Goal: Transaction & Acquisition: Purchase product/service

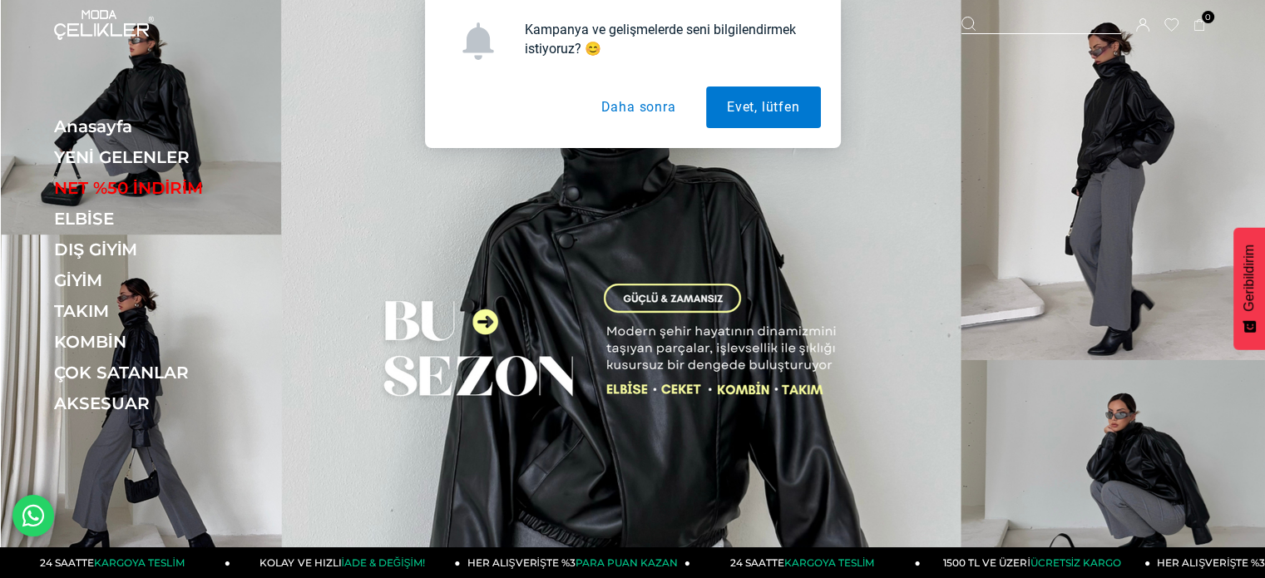
click at [652, 111] on button "Daha sonra" at bounding box center [638, 108] width 116 height 42
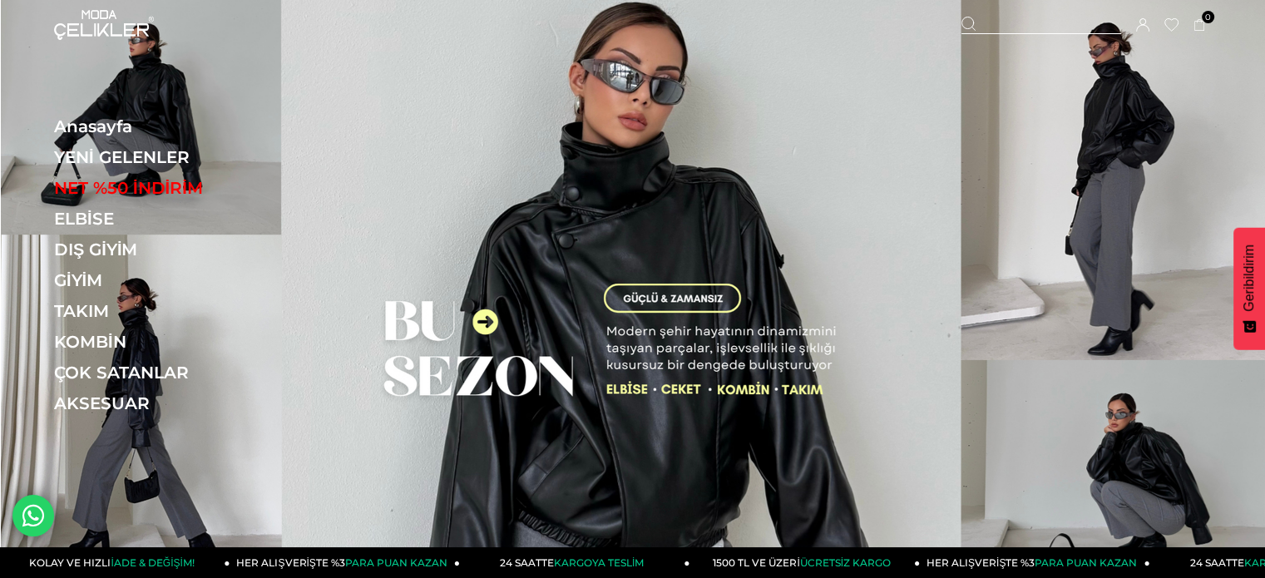
click at [1141, 26] on icon at bounding box center [1142, 24] width 13 height 13
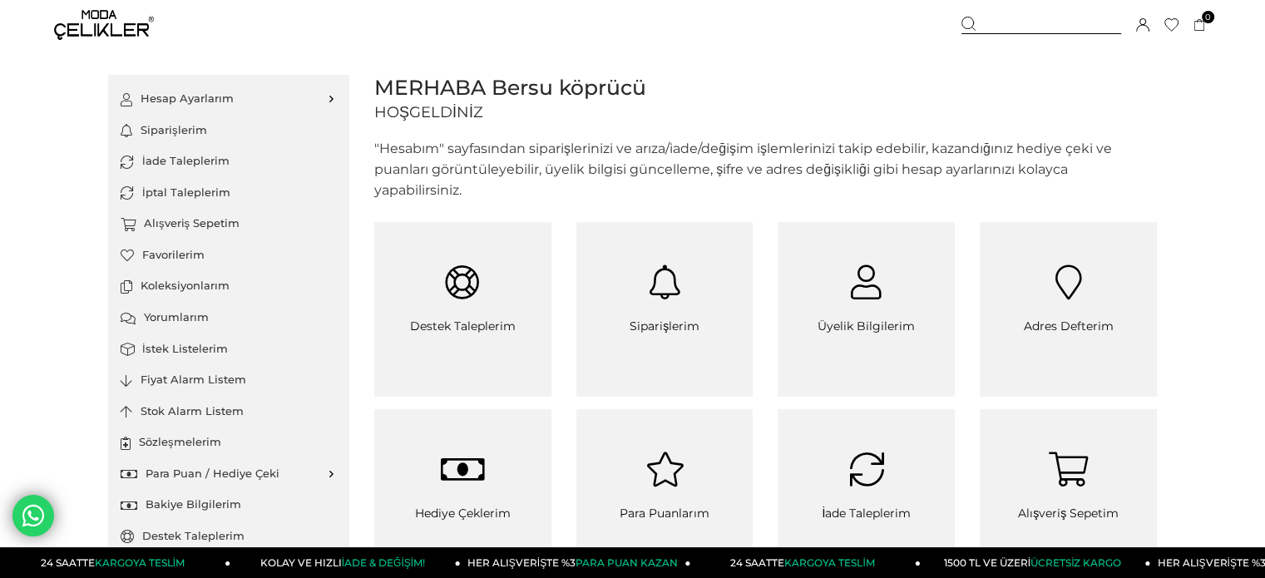
click at [1024, 24] on div at bounding box center [1042, 25] width 160 height 17
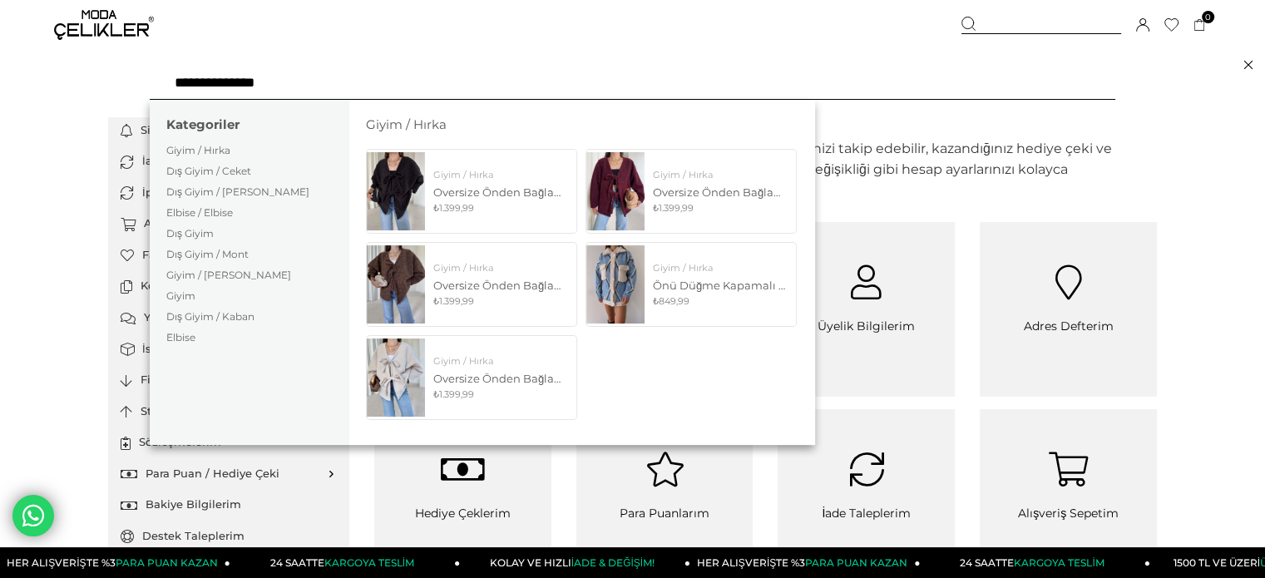
type input "**********"
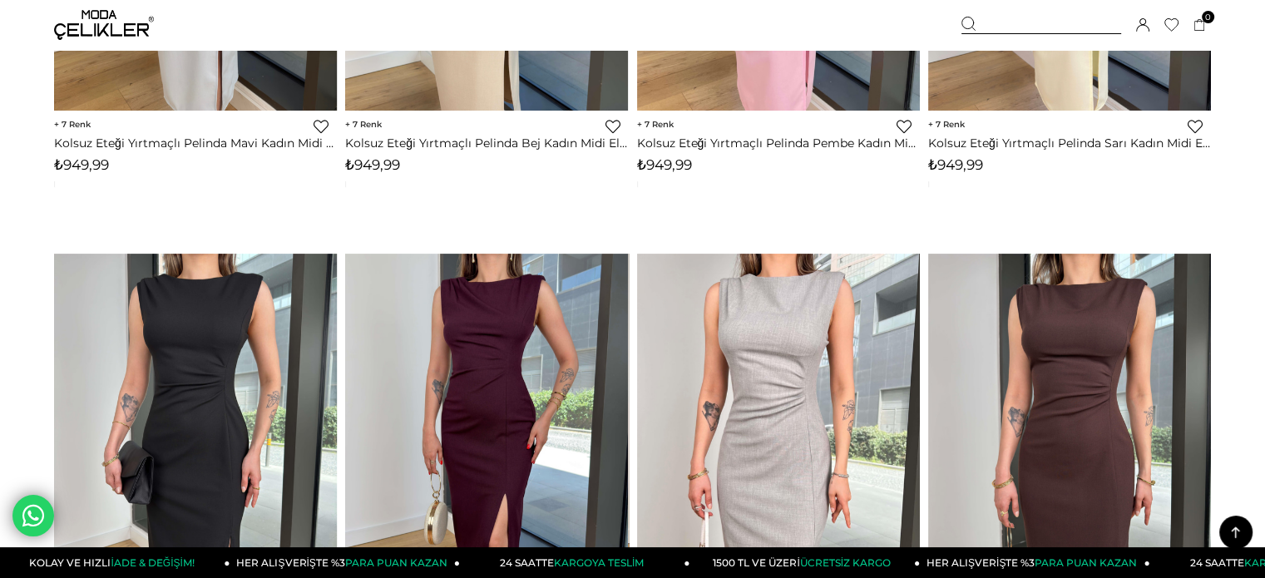
scroll to position [494, 0]
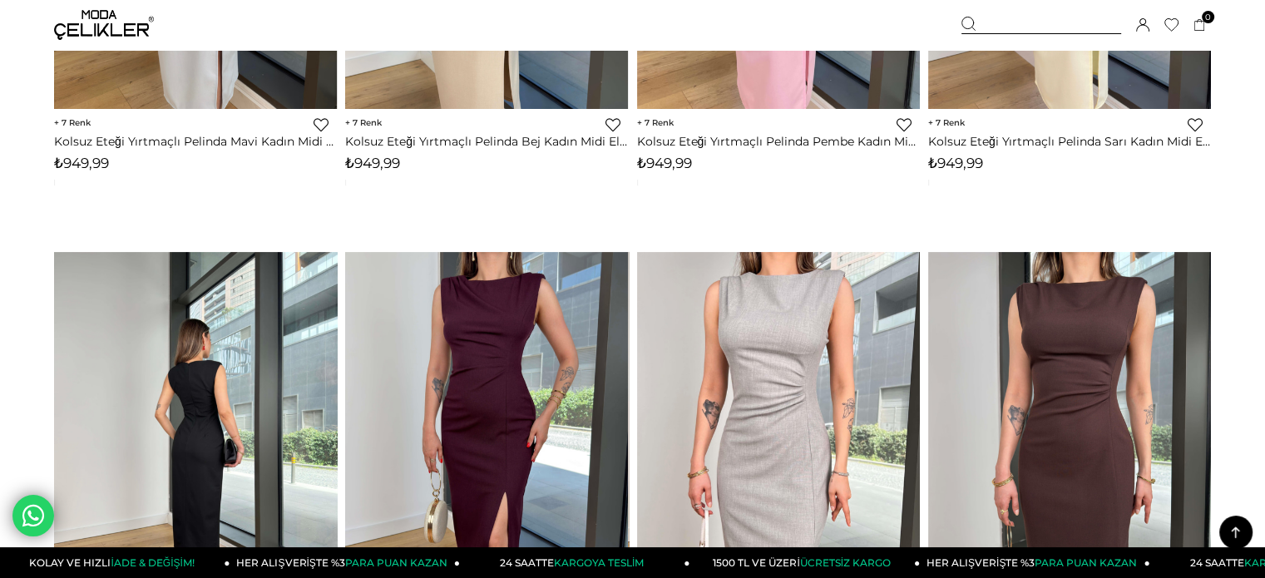
click at [239, 296] on img at bounding box center [195, 440] width 283 height 377
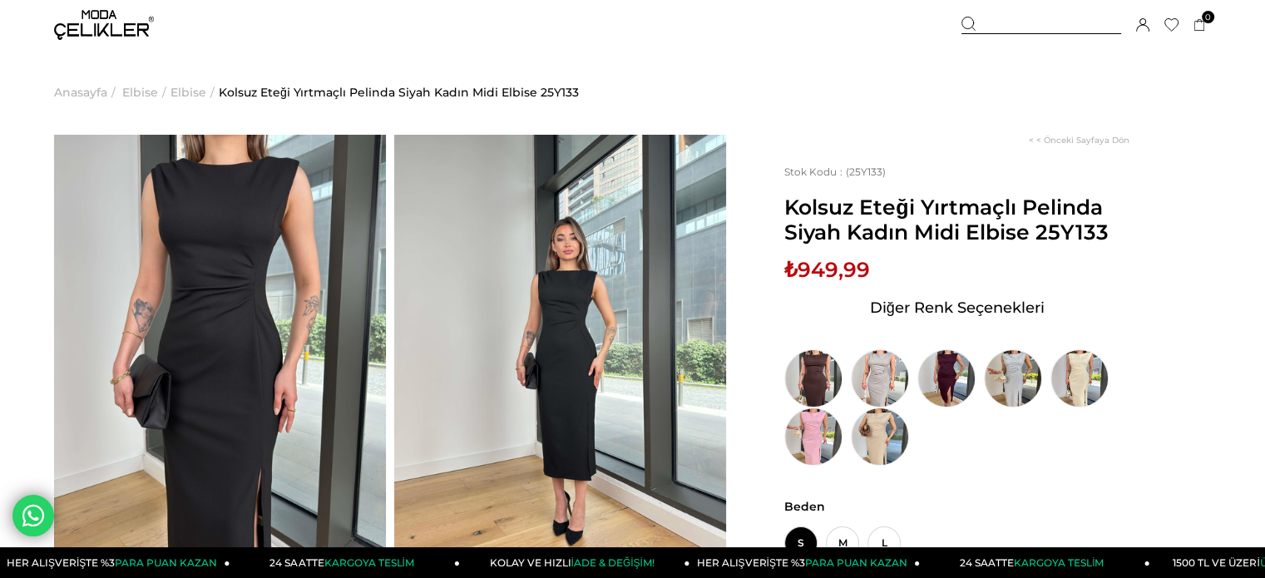
drag, startPoint x: 0, startPoint y: 0, endPoint x: 895, endPoint y: 85, distance: 899.2
click at [895, 85] on ul "Anasayfa > Elbise > Elbise > Kolsuz Eteği Yırtmaçlı Pelinda Siyah Kadın Midi El…" at bounding box center [632, 92] width 1157 height 85
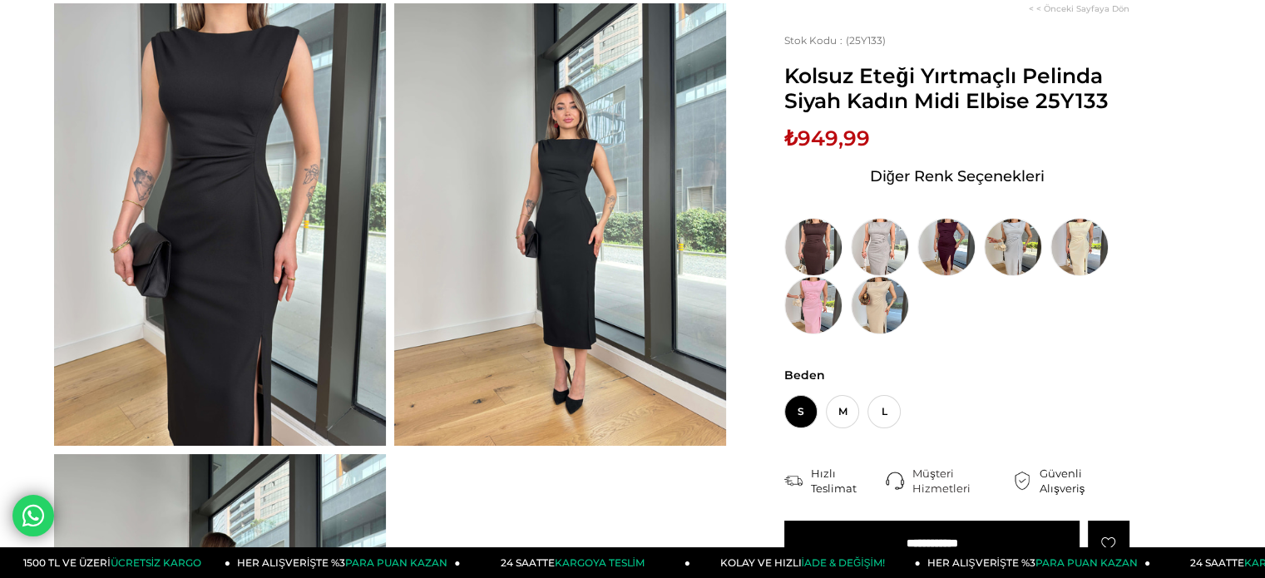
scroll to position [196, 0]
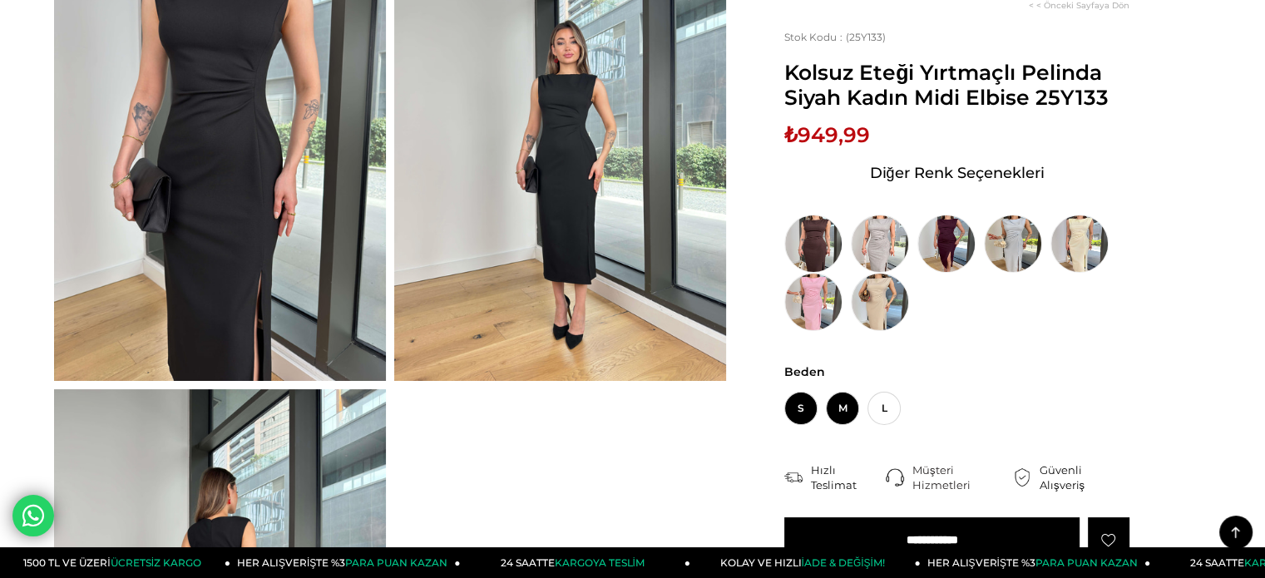
click at [840, 398] on span "M" at bounding box center [842, 408] width 33 height 33
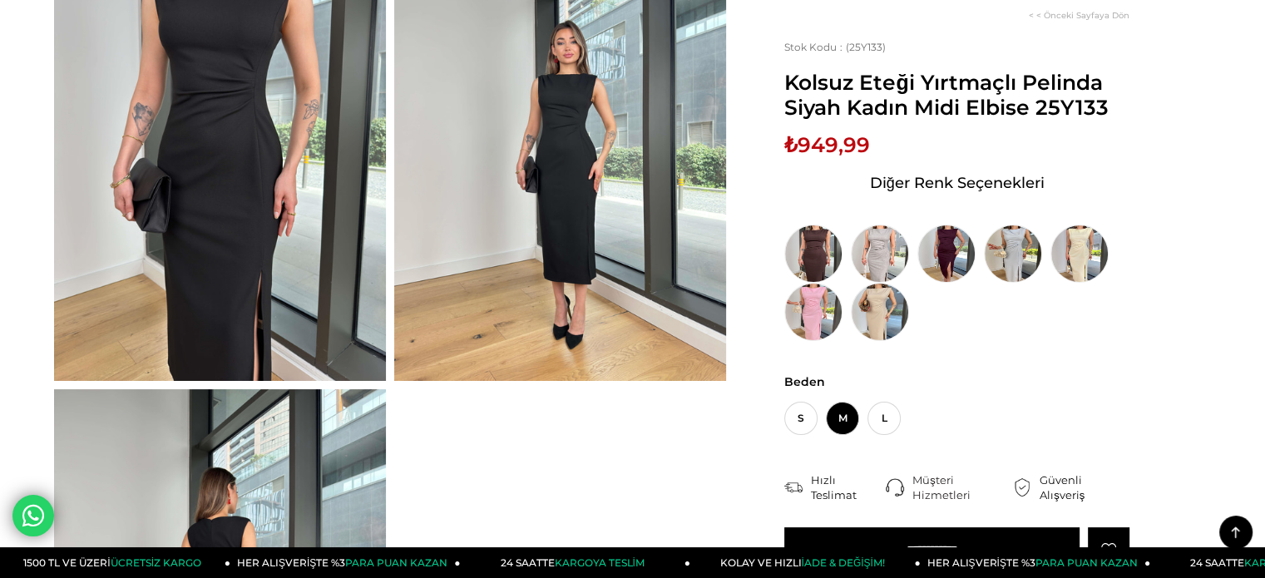
scroll to position [345, 0]
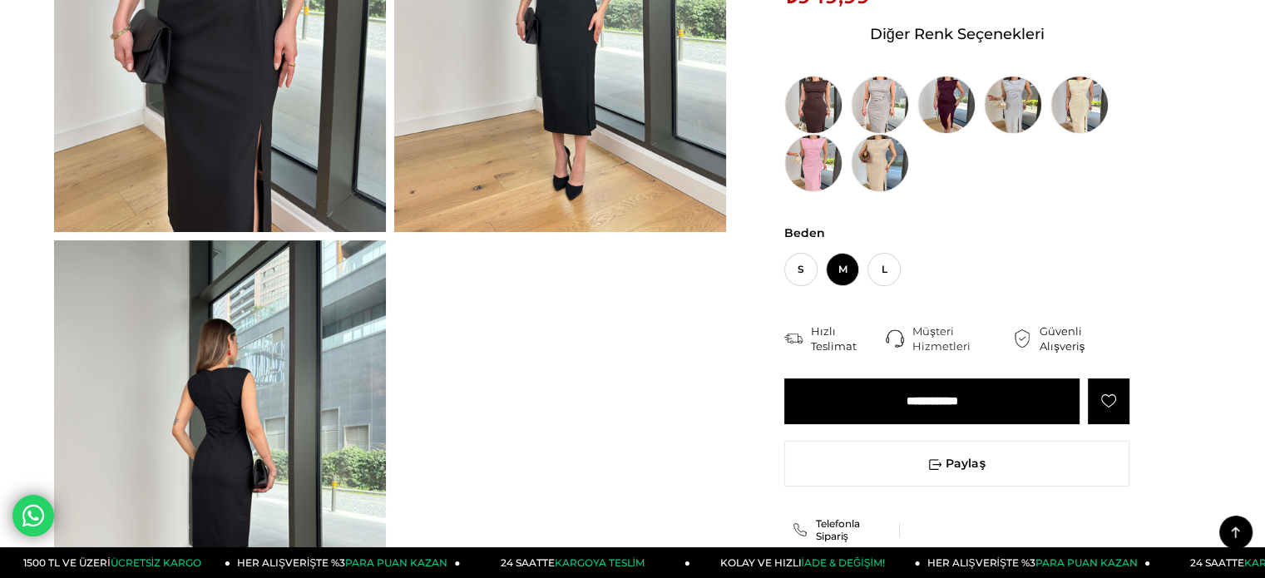
click at [935, 411] on input "**********" at bounding box center [932, 402] width 295 height 46
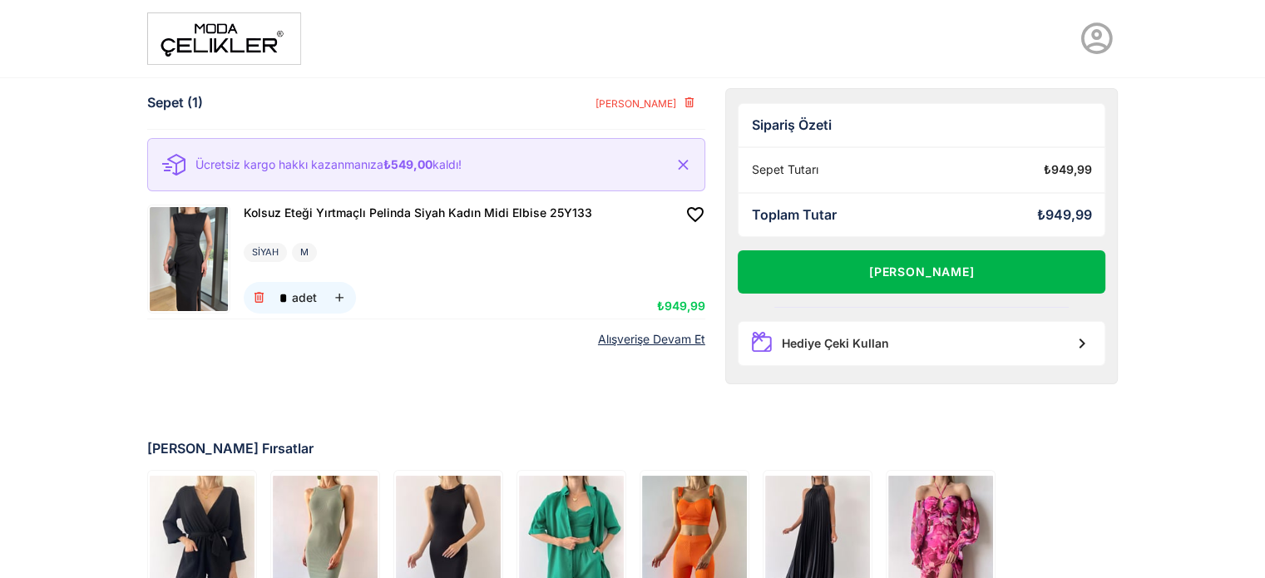
click at [834, 264] on button "[PERSON_NAME]" at bounding box center [922, 271] width 369 height 43
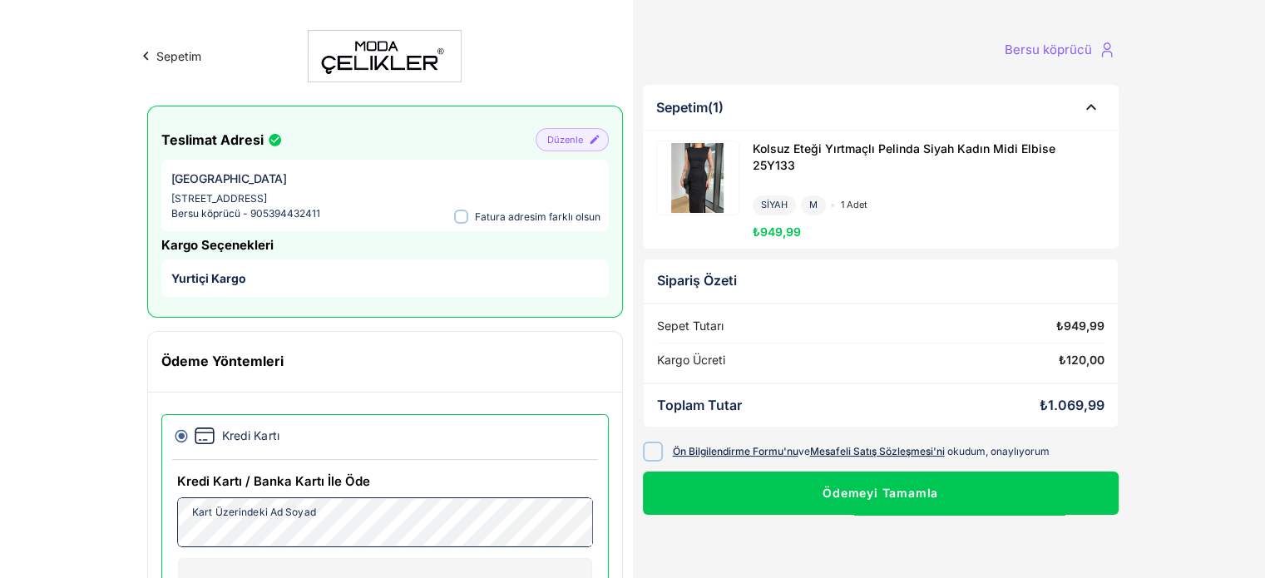
scroll to position [166, 0]
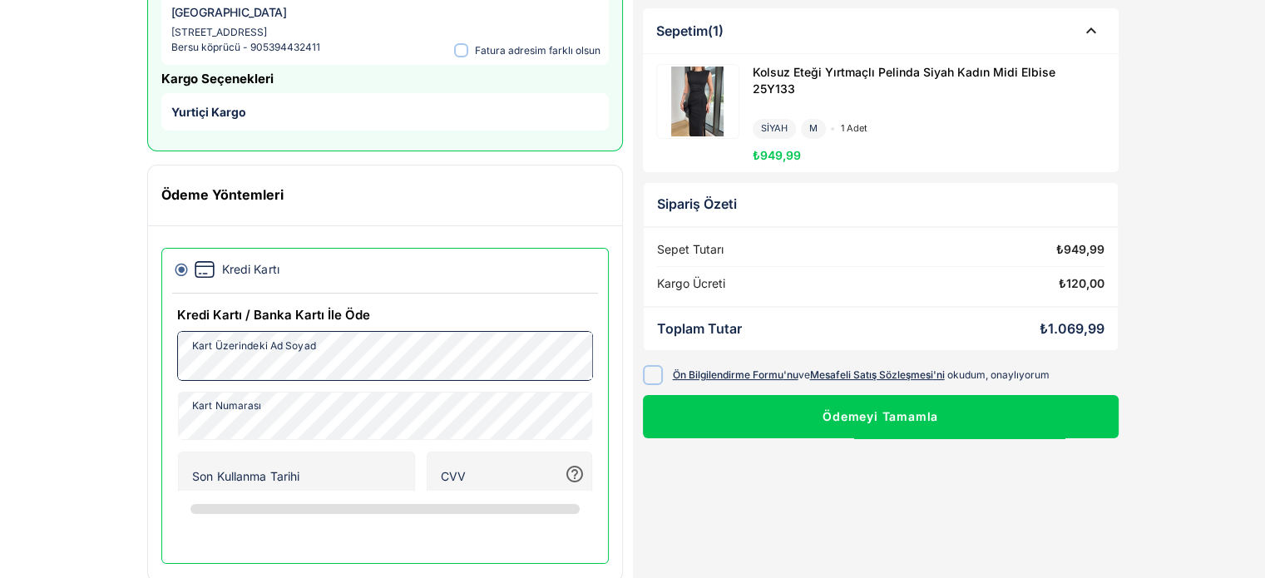
click at [0, 356] on div "Sepetim Bersu köprücü Teslimat Adresi Düzenle [STREET_ADDRESS] Bersu köprücü - …" at bounding box center [632, 221] width 1265 height 775
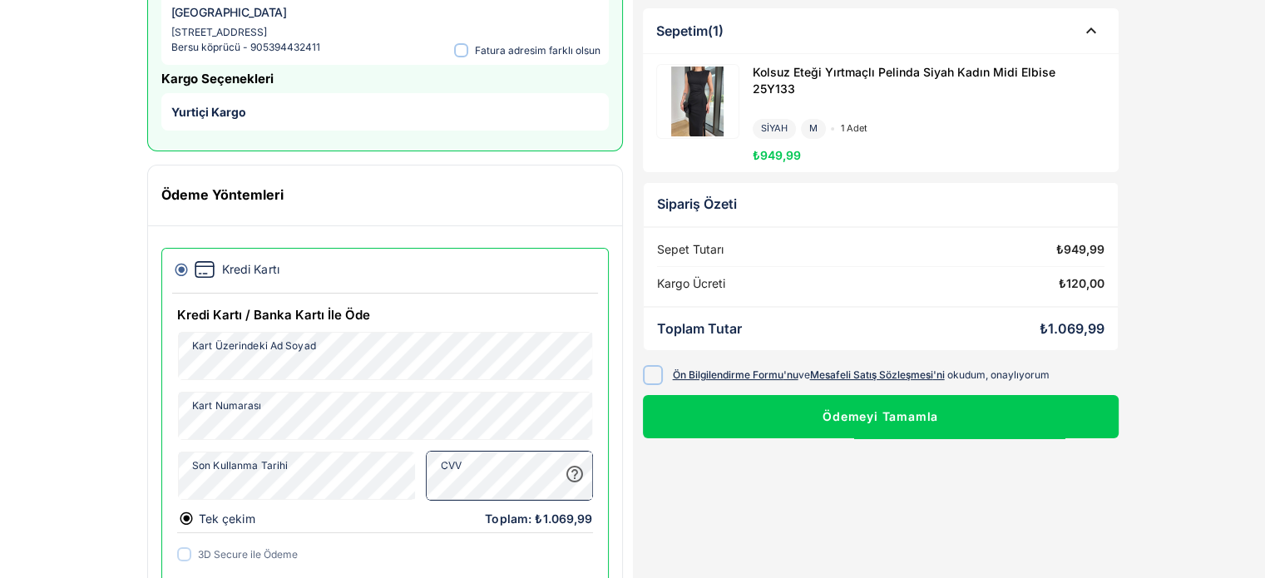
scroll to position [230, 0]
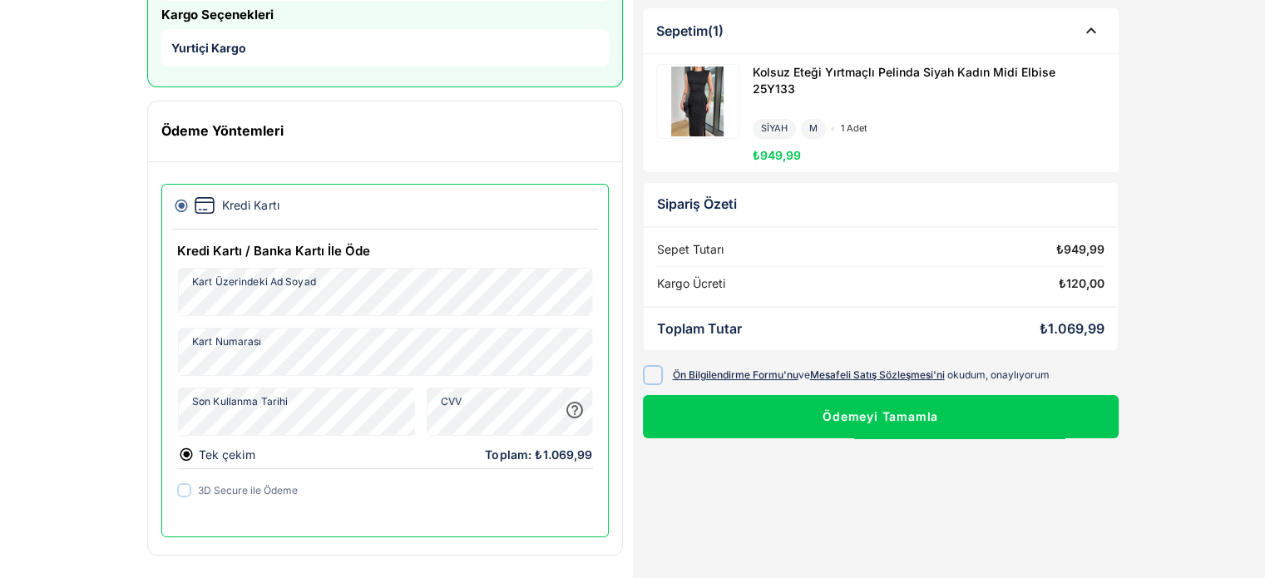
click at [812, 119] on div "M" at bounding box center [813, 128] width 25 height 19
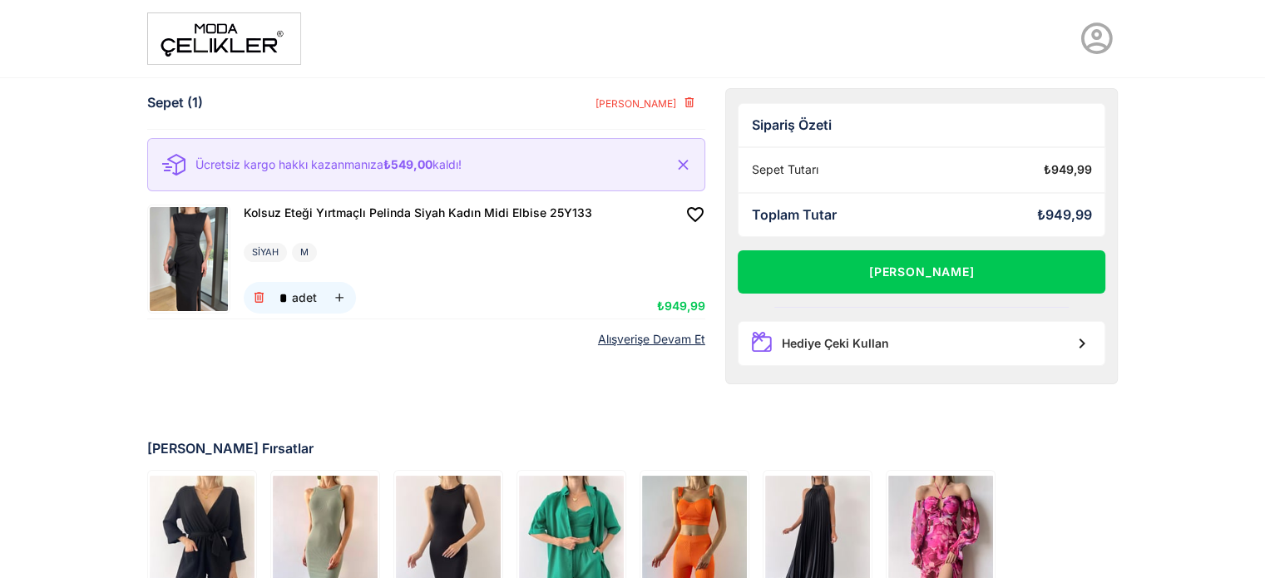
click at [300, 253] on div "M" at bounding box center [304, 252] width 25 height 19
click at [197, 259] on img at bounding box center [189, 259] width 78 height 104
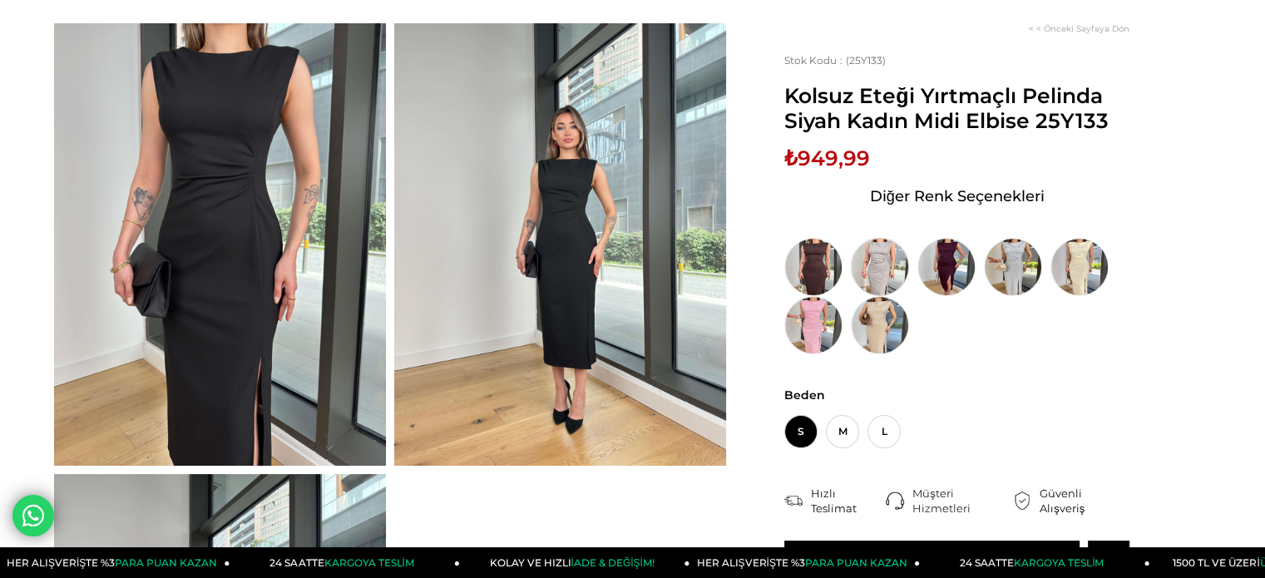
scroll to position [113, 0]
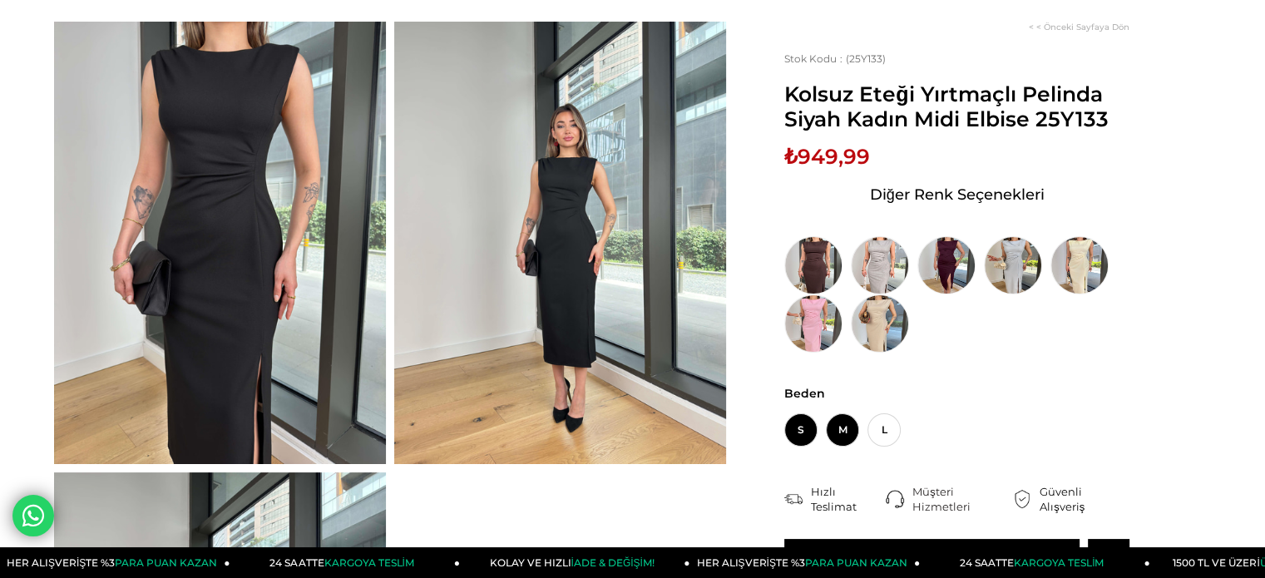
click at [842, 417] on span "M" at bounding box center [842, 429] width 33 height 33
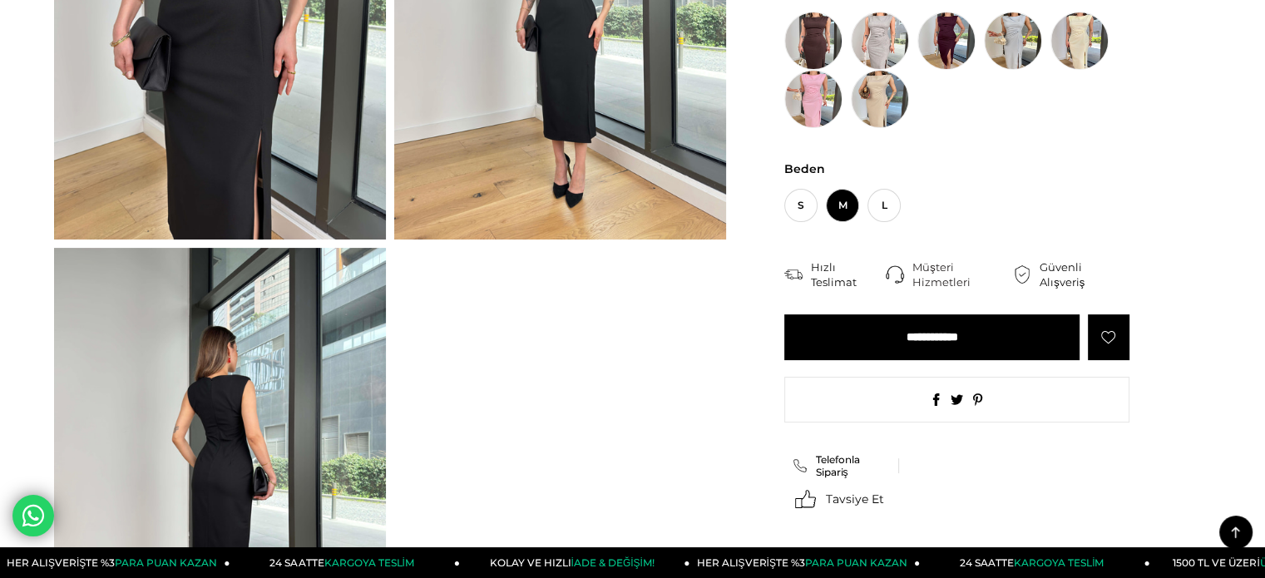
scroll to position [341, 0]
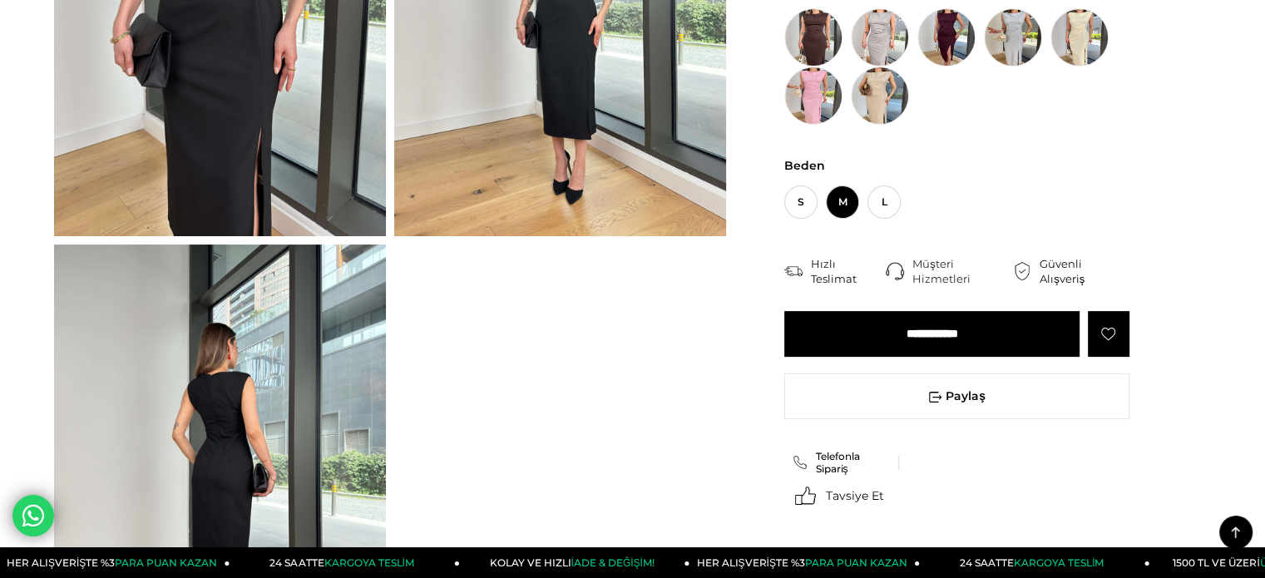
click at [924, 342] on input "**********" at bounding box center [932, 334] width 295 height 46
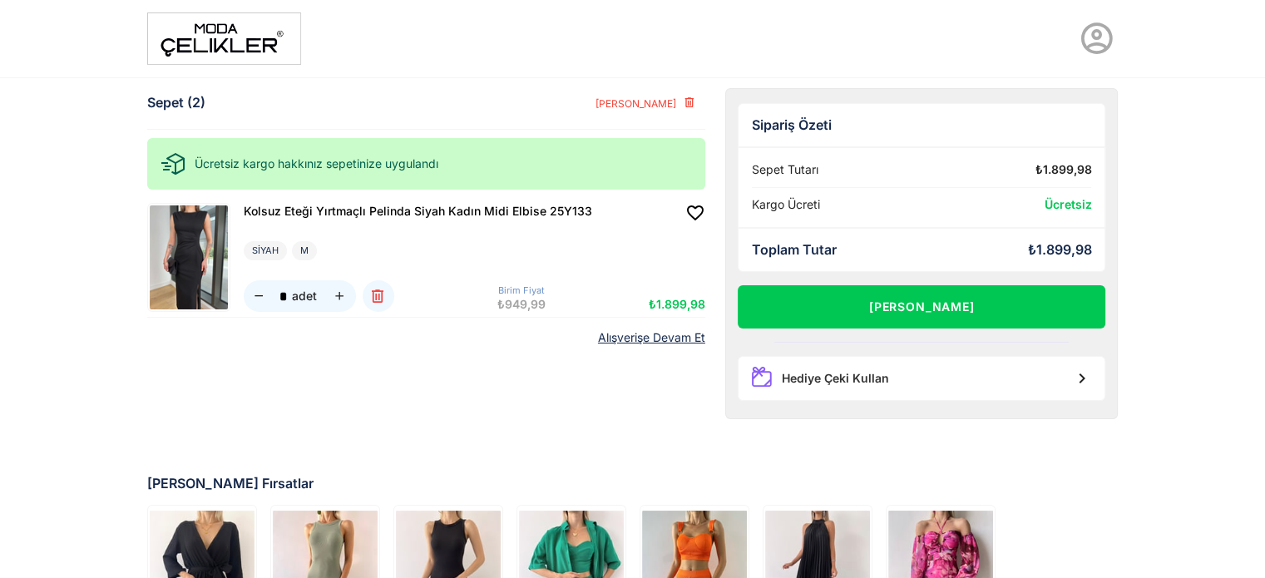
click at [302, 249] on div "M" at bounding box center [304, 250] width 25 height 19
click at [262, 299] on icon "button" at bounding box center [259, 297] width 14 height 14
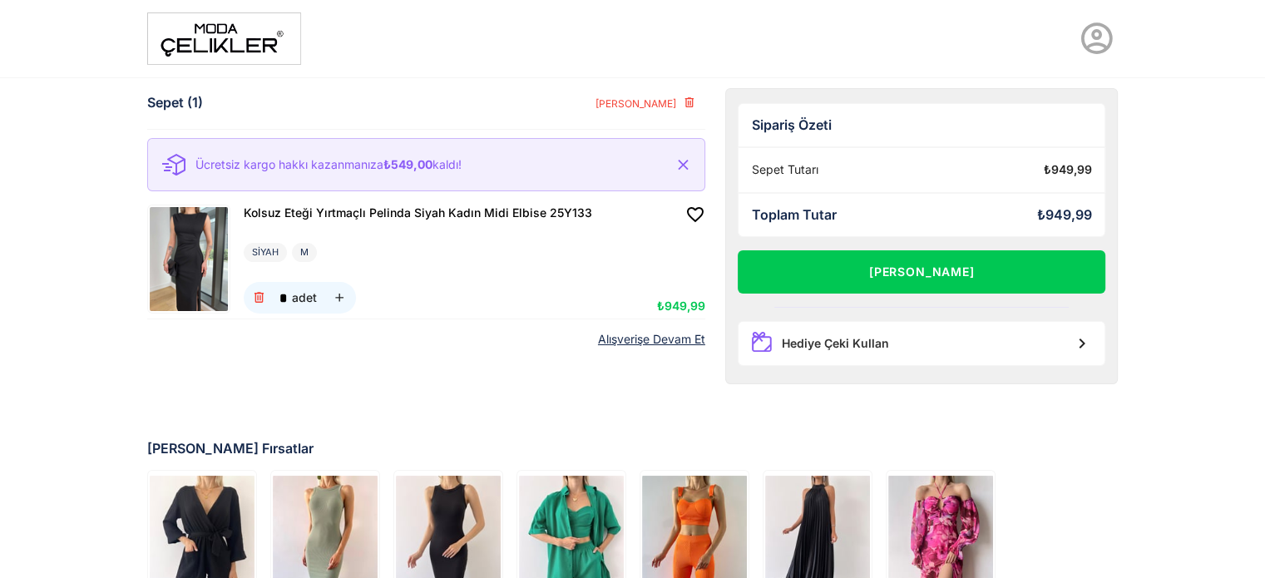
click at [213, 250] on img at bounding box center [189, 259] width 78 height 104
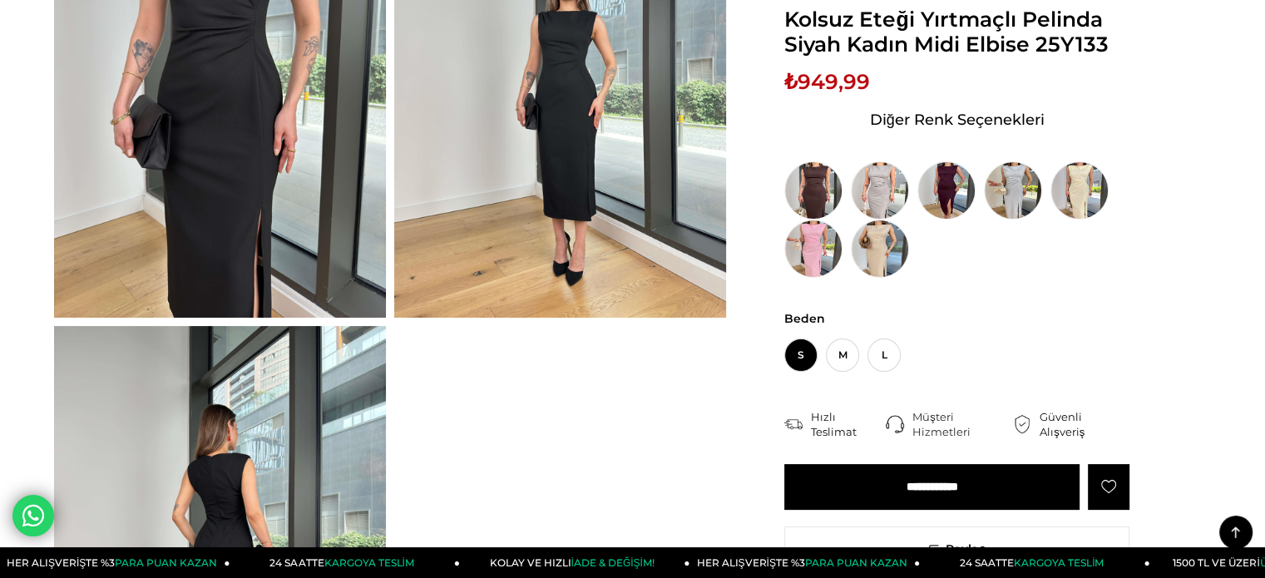
scroll to position [263, 0]
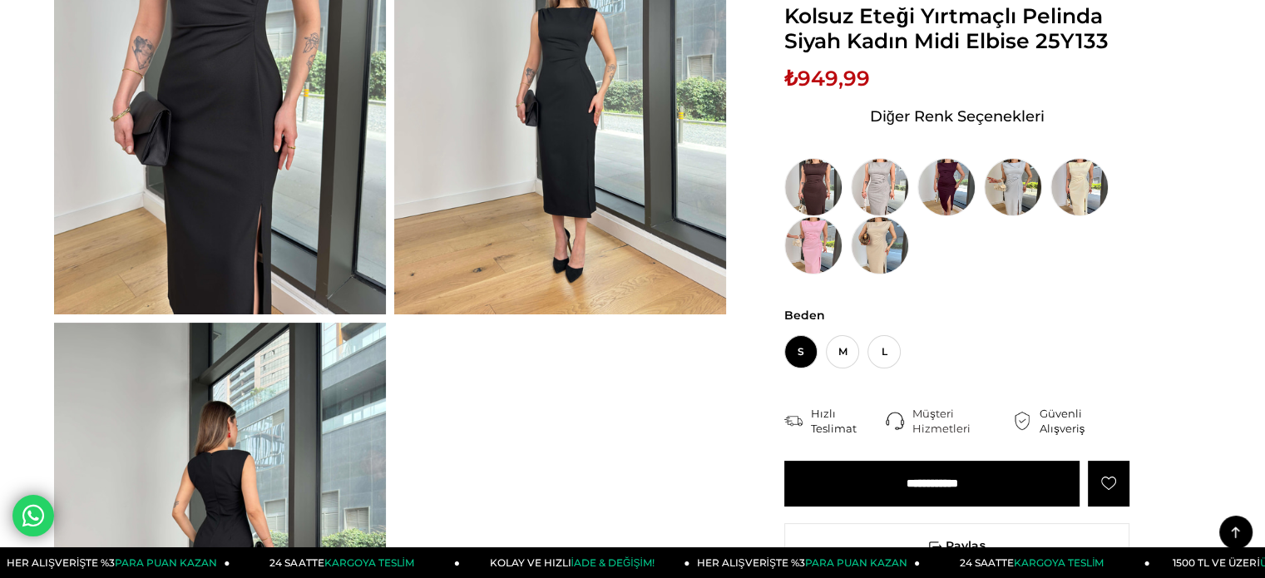
click at [919, 468] on input "**********" at bounding box center [932, 484] width 295 height 46
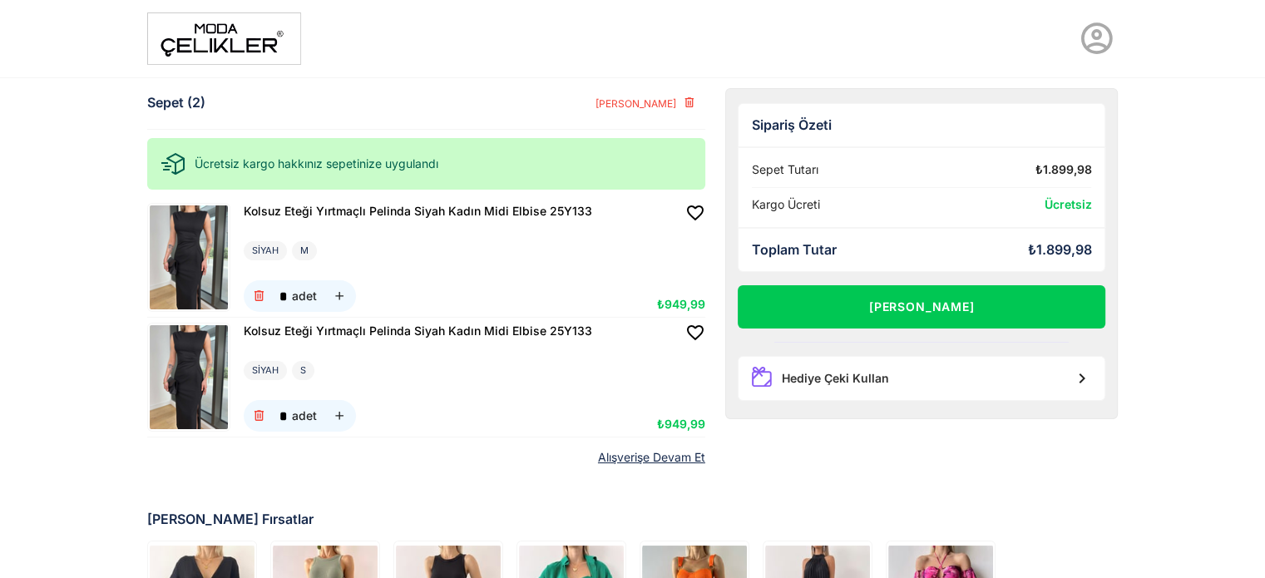
click at [182, 219] on img at bounding box center [189, 257] width 78 height 104
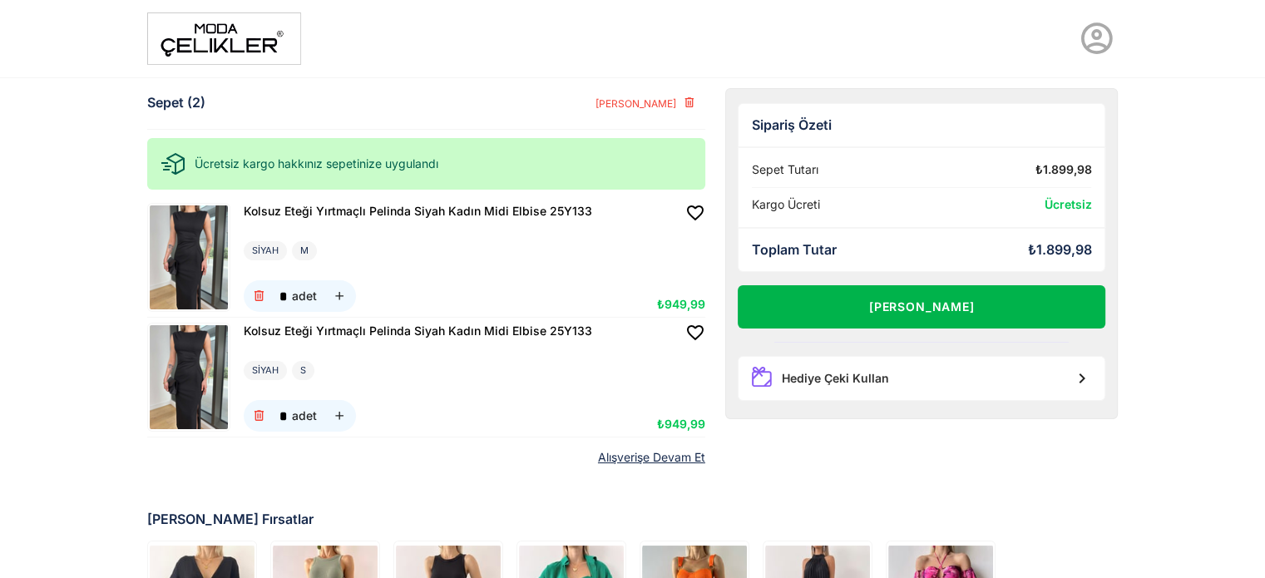
click at [929, 304] on button "[PERSON_NAME]" at bounding box center [922, 306] width 369 height 43
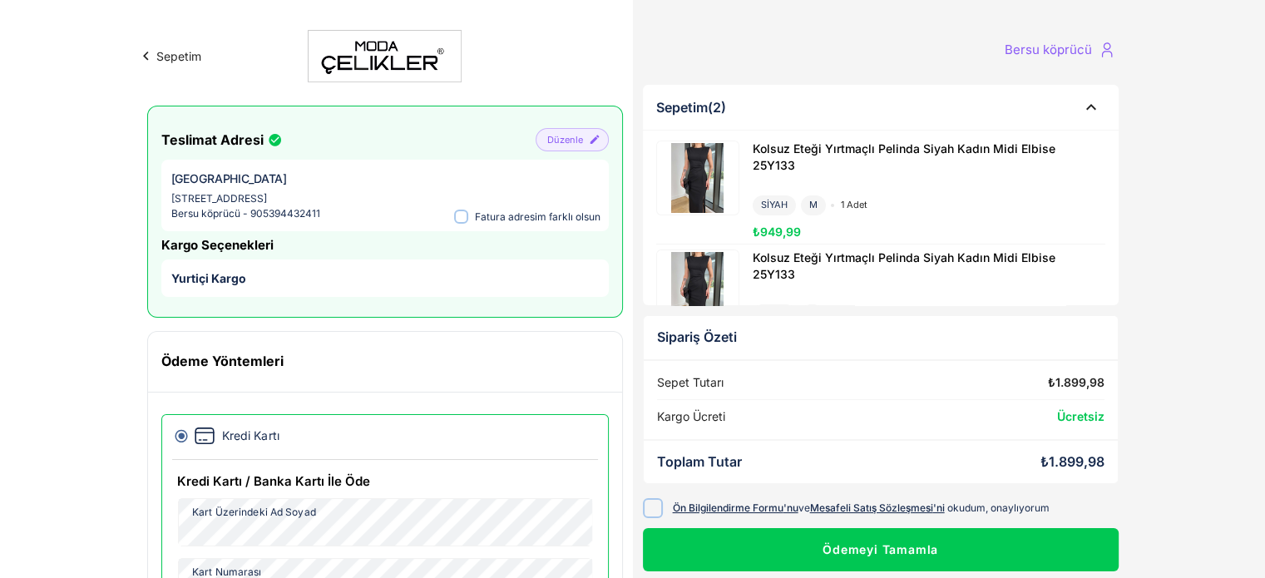
click at [189, 54] on button "Sepetim" at bounding box center [169, 55] width 64 height 17
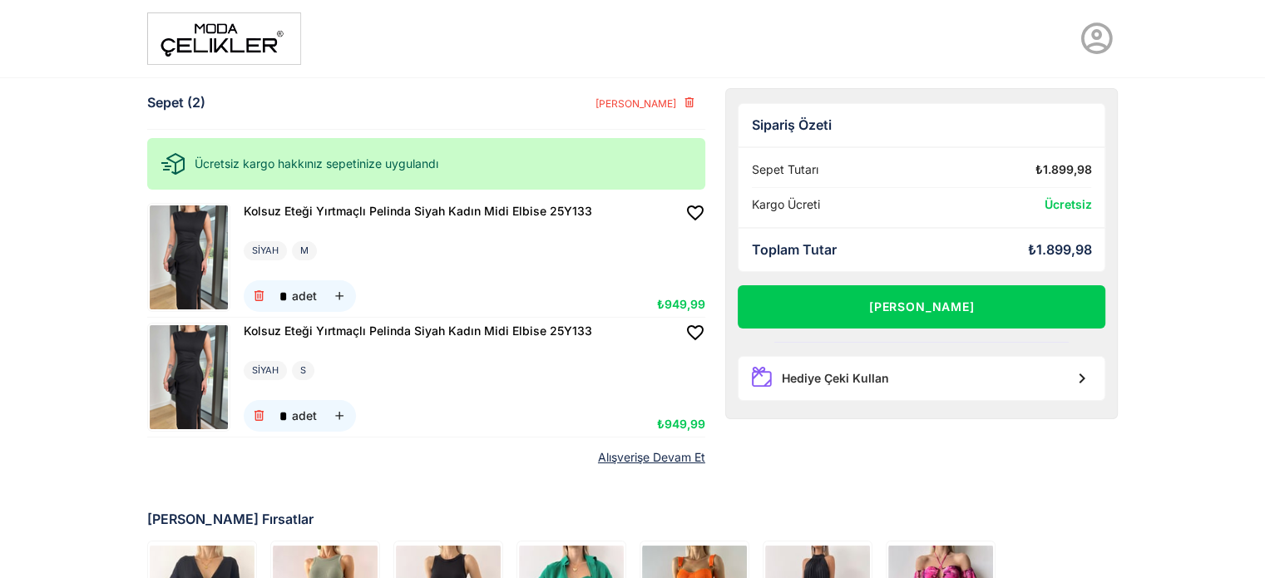
click at [210, 382] on img at bounding box center [189, 377] width 78 height 104
click at [190, 263] on img at bounding box center [189, 257] width 78 height 104
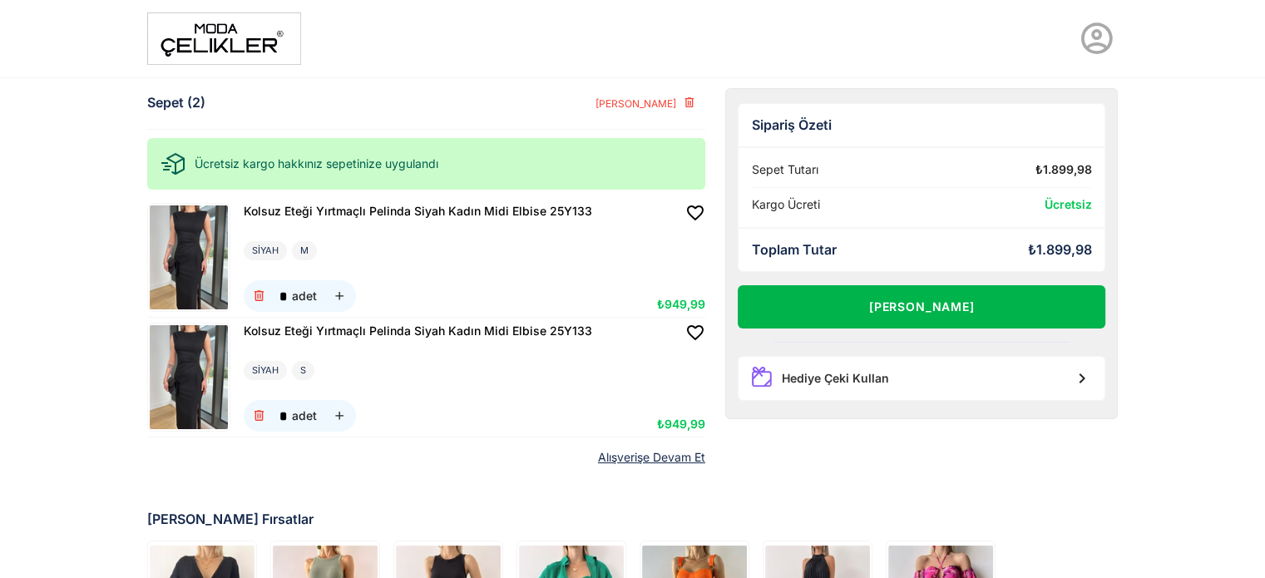
click at [965, 293] on button "Alışverişi Tamamla" at bounding box center [922, 306] width 369 height 43
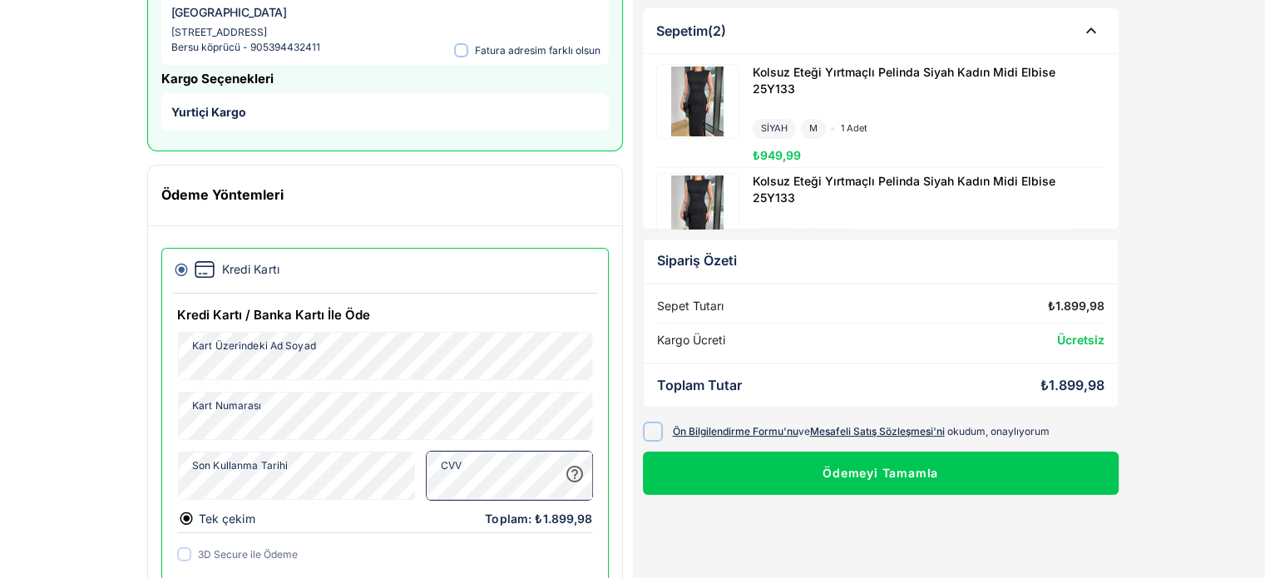
scroll to position [230, 0]
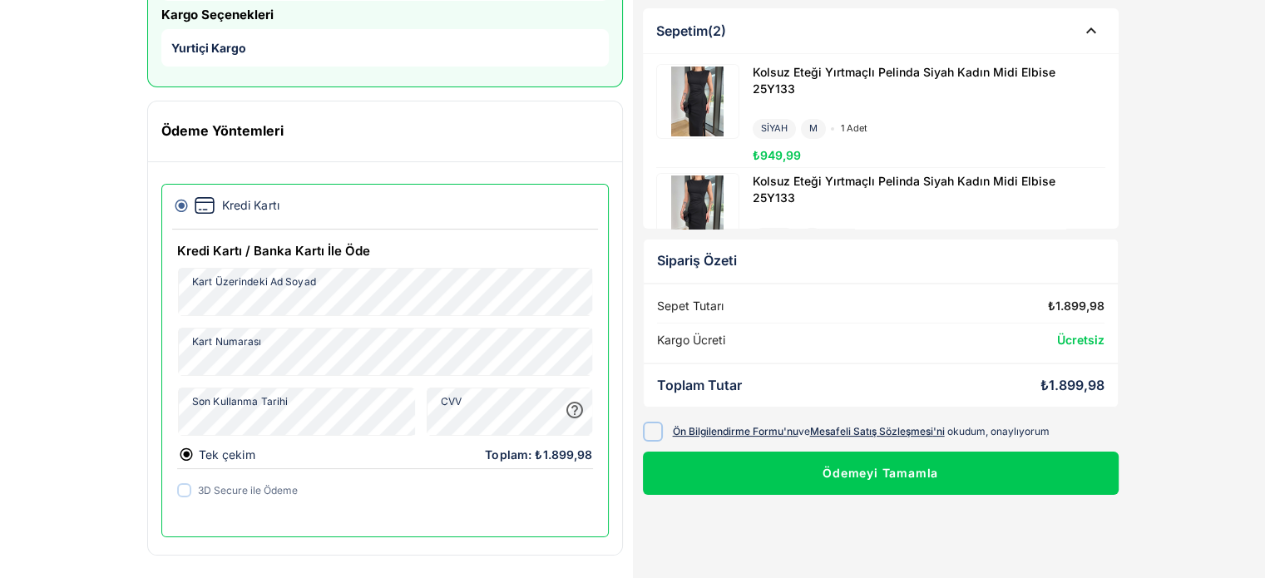
click at [653, 436] on div at bounding box center [653, 431] width 20 height 20
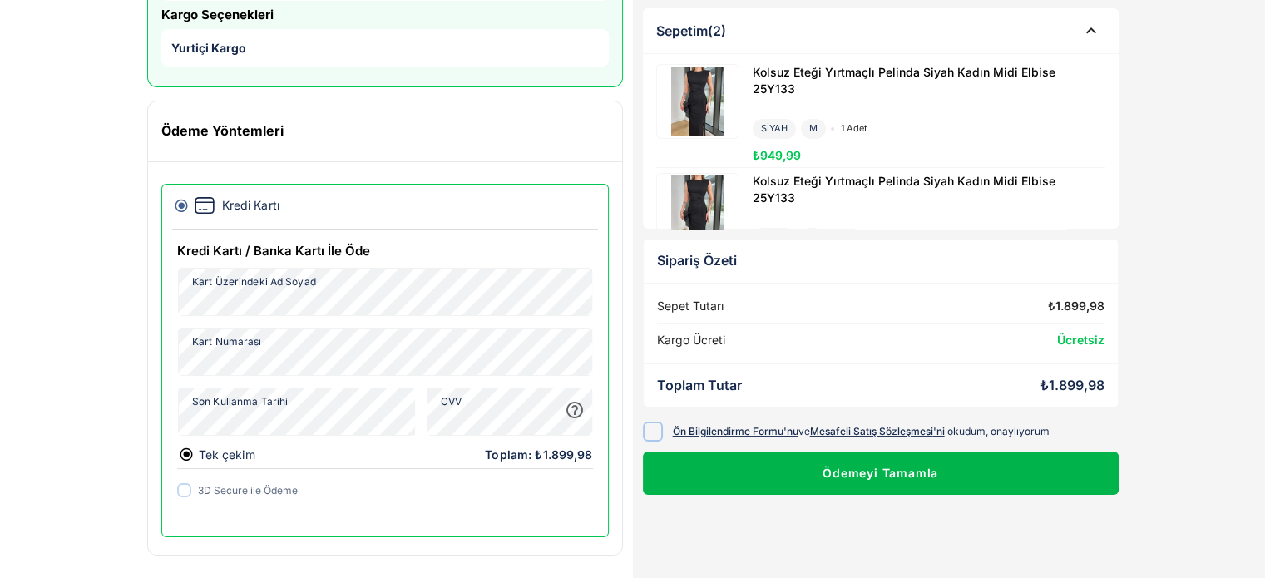
click at [715, 452] on button "Ödemeyi Tamamla" at bounding box center [881, 473] width 476 height 43
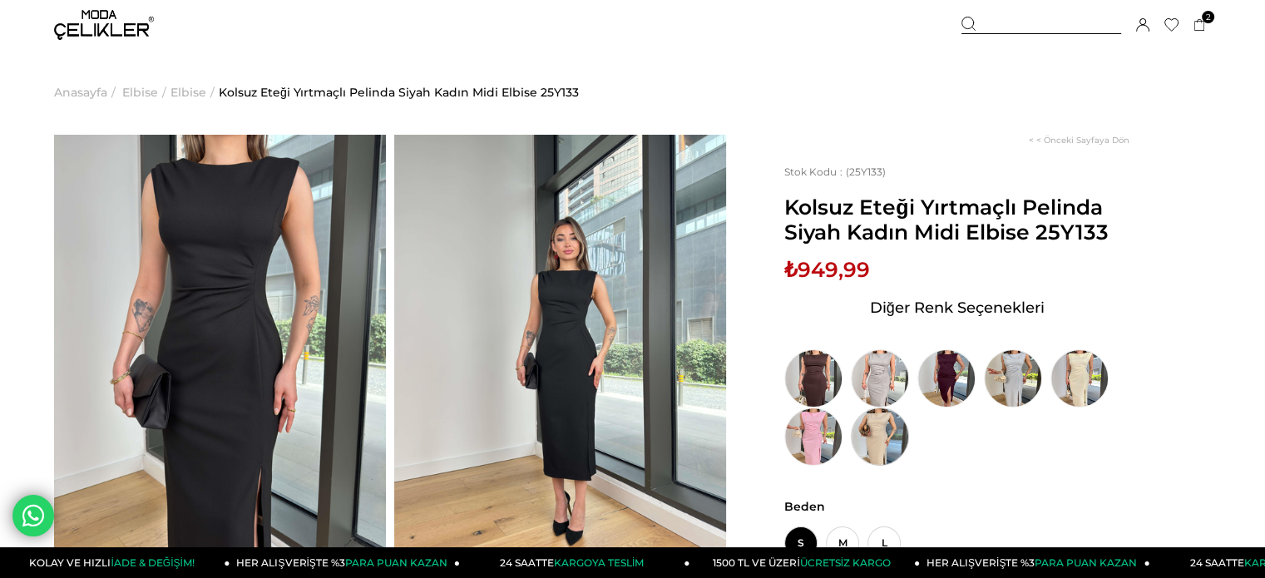
click at [869, 418] on img at bounding box center [880, 437] width 58 height 58
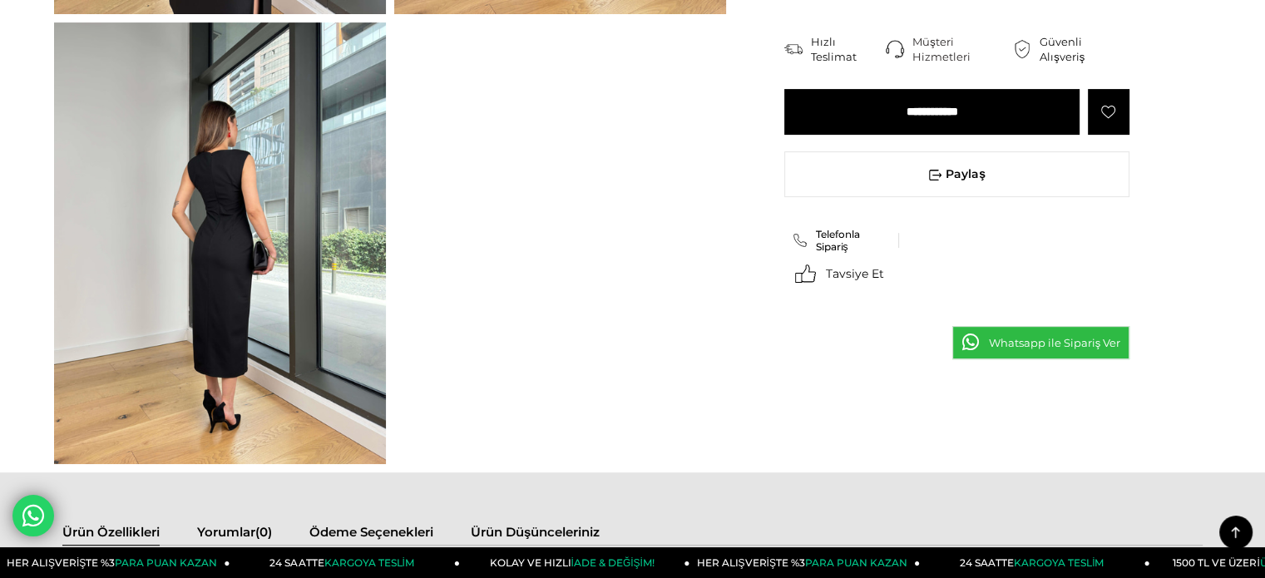
scroll to position [562, 0]
